Goal: Book appointment/travel/reservation

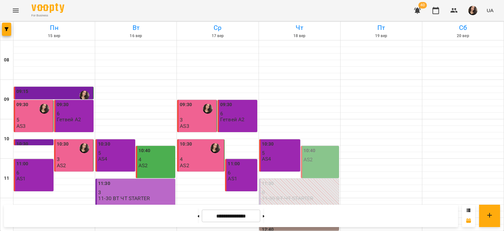
scroll to position [312, 0]
click at [18, 15] on button "Menu" at bounding box center [16, 11] width 16 height 16
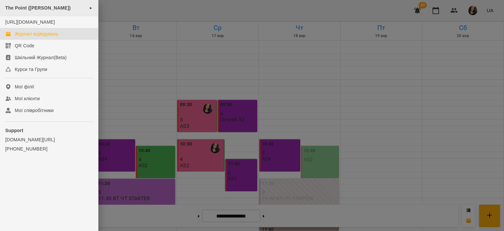
click at [35, 8] on span "The Point ([PERSON_NAME])" at bounding box center [37, 7] width 65 height 5
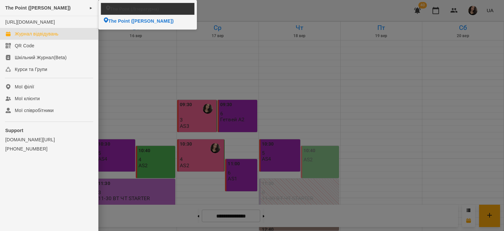
click at [135, 11] on span "The Point (Літературна)" at bounding box center [134, 9] width 49 height 6
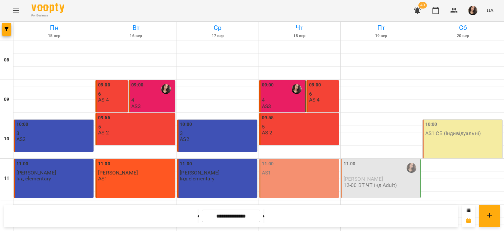
scroll to position [312, 0]
click at [265, 216] on button at bounding box center [264, 216] width 2 height 14
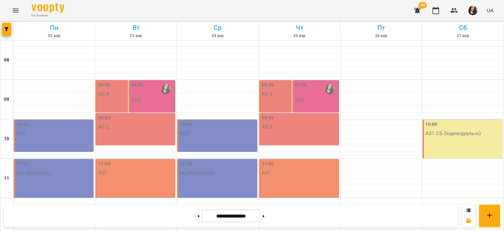
scroll to position [282, 0]
click at [198, 218] on button at bounding box center [199, 216] width 2 height 14
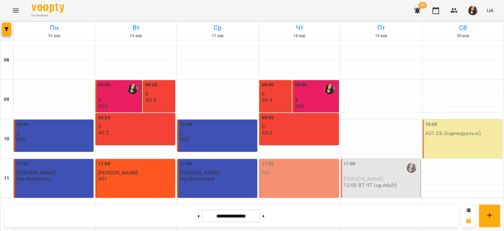
scroll to position [281, 0]
click at [198, 216] on button at bounding box center [199, 216] width 2 height 14
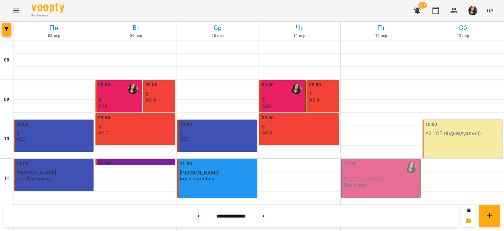
click at [198, 219] on button at bounding box center [199, 216] width 2 height 14
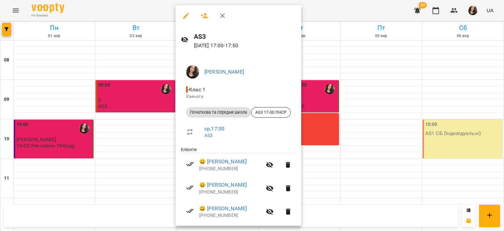
scroll to position [32, 0]
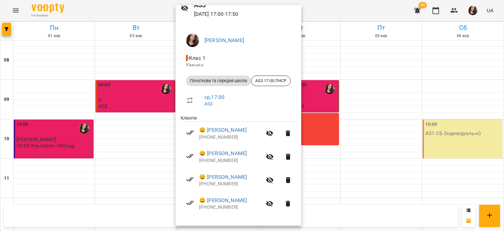
click at [363, 9] on div at bounding box center [252, 115] width 504 height 231
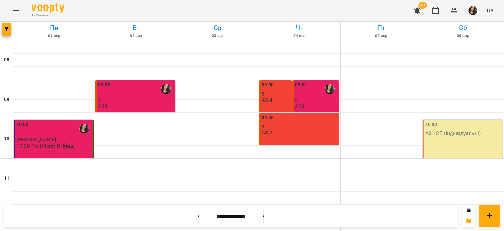
click at [265, 216] on button at bounding box center [264, 216] width 2 height 14
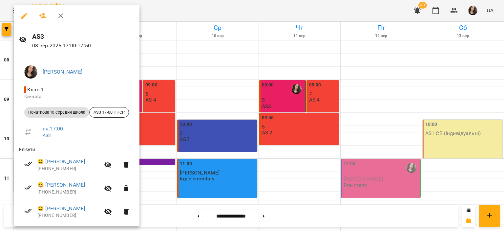
click at [185, 135] on div at bounding box center [252, 115] width 504 height 231
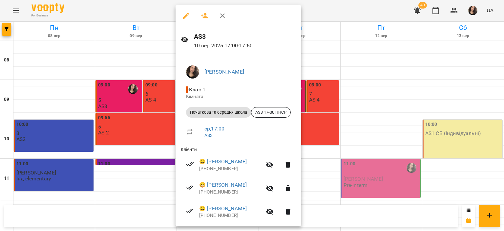
click at [57, 127] on div at bounding box center [252, 115] width 504 height 231
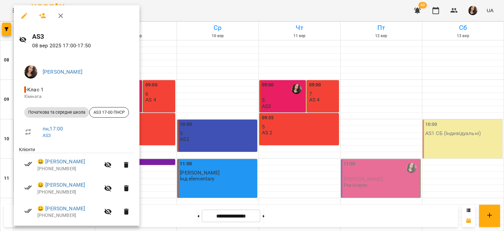
click at [229, 139] on div at bounding box center [252, 115] width 504 height 231
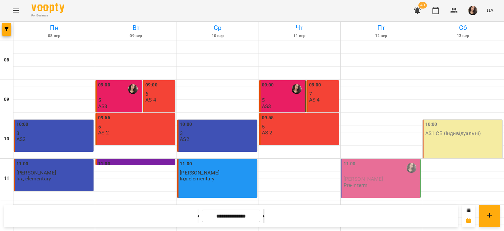
click at [265, 215] on button at bounding box center [264, 216] width 2 height 14
type input "**********"
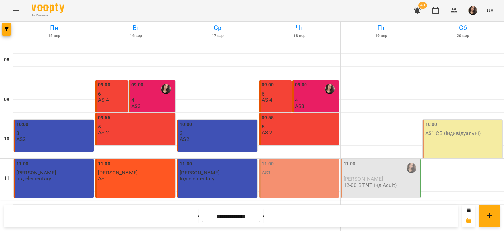
scroll to position [168, 0]
click at [481, 12] on button "button" at bounding box center [473, 10] width 17 height 17
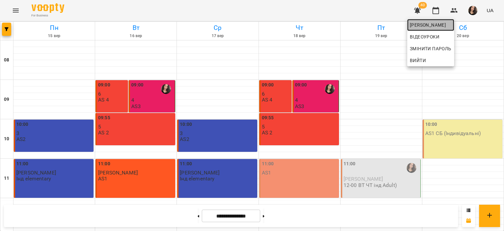
click at [451, 25] on span "[PERSON_NAME]" at bounding box center [431, 25] width 42 height 8
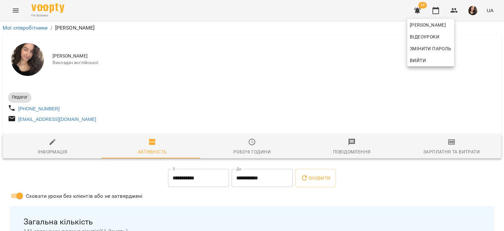
click at [363, 25] on div at bounding box center [252, 115] width 504 height 231
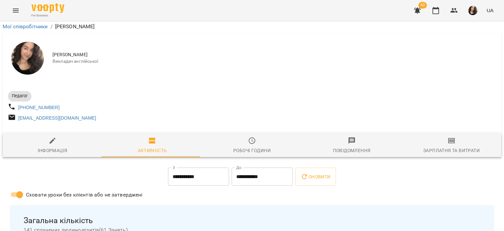
scroll to position [253, 0]
